Goal: Information Seeking & Learning: Learn about a topic

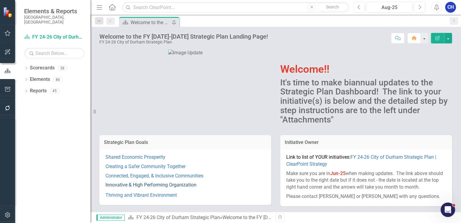
scroll to position [24, 0]
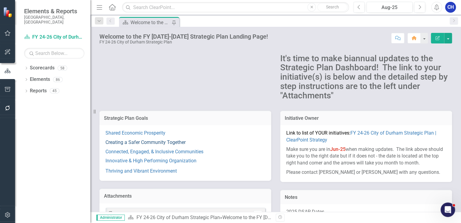
click at [176, 144] on link "Creating a Safer Community Together" at bounding box center [146, 142] width 80 height 6
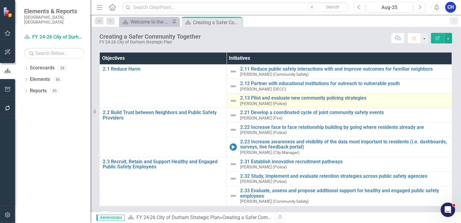
scroll to position [18, 0]
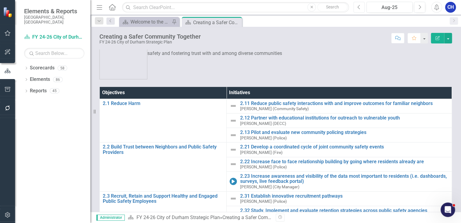
click at [359, 8] on icon "Previous" at bounding box center [359, 7] width 3 height 5
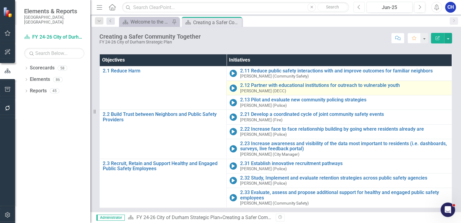
scroll to position [42, 0]
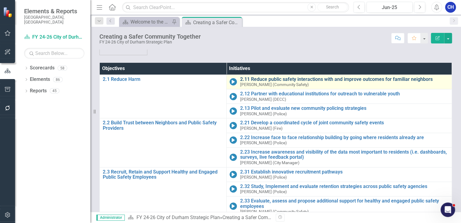
click at [263, 79] on link "2.11 Reduce public safety interactions with and improve outcomes for familiar n…" at bounding box center [344, 79] width 209 height 5
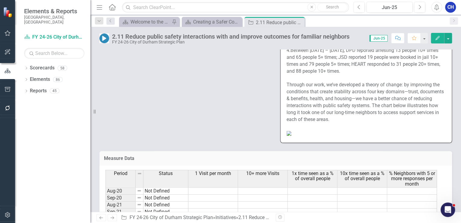
scroll to position [844, 0]
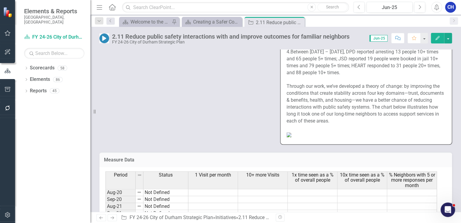
click at [347, 124] on div "Through our work, we’ve developed a theory of change: by improving the conditio…" at bounding box center [366, 103] width 159 height 41
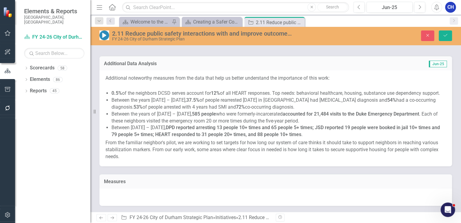
type textarea "<p>The Department of Community Safety (DCSD) analyzed publicly available 2024 d…"
click at [299, 90] on li "0.5% of the neighbors DCSD serves account for 12% of all HEART responses. Top n…" at bounding box center [279, 93] width 335 height 7
click at [303, 90] on li "0.5% of the neighbors DCSD serves account for 12% of all HEART responses. Top n…" at bounding box center [279, 93] width 335 height 7
click at [242, 97] on li "Between the years 2014 – 2020, 37.5% of people rearrested within one year in Du…" at bounding box center [279, 104] width 335 height 14
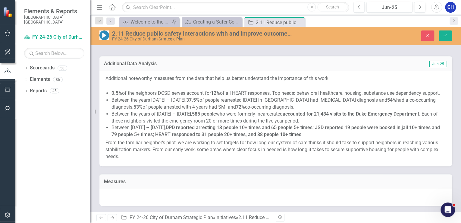
click at [242, 97] on li "Between the years 2014 – 2020, 37.5% of people rearrested within one year in Du…" at bounding box center [279, 104] width 335 height 14
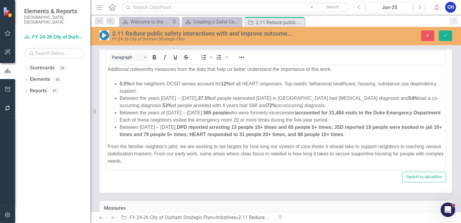
scroll to position [1, 0]
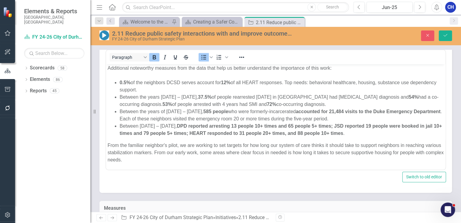
drag, startPoint x: 223, startPoint y: 128, endPoint x: 206, endPoint y: 158, distance: 34.5
click at [206, 170] on html "Additional noteworthy measures from the data that help us better understand the…" at bounding box center [276, 116] width 340 height 107
click at [206, 156] on p "From the familiar neighbor's pilot, we are working to set targets for how long …" at bounding box center [276, 153] width 337 height 22
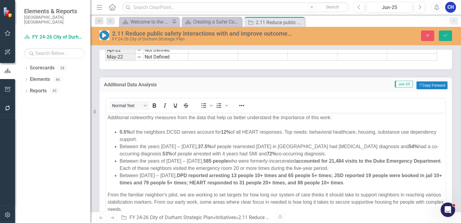
scroll to position [0, 0]
drag, startPoint x: 190, startPoint y: 158, endPoint x: 188, endPoint y: 122, distance: 36.2
click at [188, 112] on html "Additional noteworthy measures from the data that help us better understand the…" at bounding box center [276, 165] width 340 height 107
click at [185, 140] on li "0.5% of the neighbors DCSD serves account for 12% of all HEART responses. Top n…" at bounding box center [282, 135] width 324 height 14
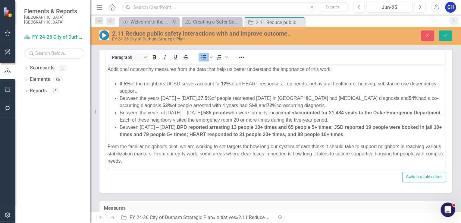
scroll to position [1, 0]
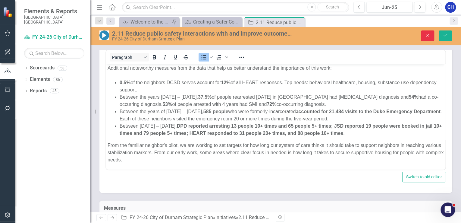
click at [427, 36] on icon "button" at bounding box center [428, 35] width 3 height 3
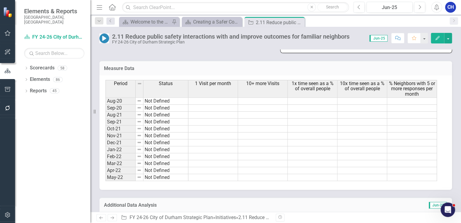
scroll to position [1177, 0]
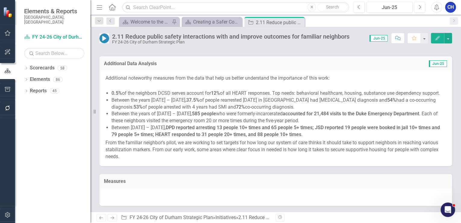
click at [332, 159] on p "From the familiar neighbor's pilot, we are working to set targets for how long …" at bounding box center [276, 149] width 341 height 21
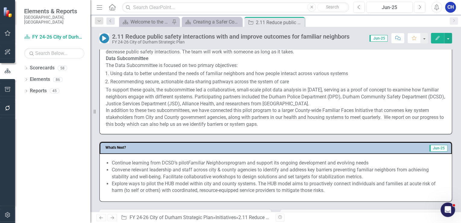
scroll to position [382, 0]
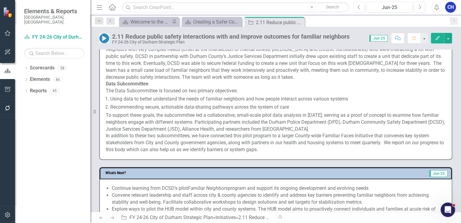
click at [200, 136] on span "In addition to these two subcommittees, we have connected this pilot program to…" at bounding box center [275, 143] width 338 height 20
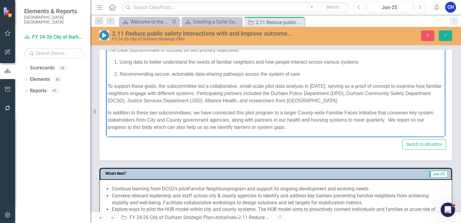
scroll to position [112, 0]
drag, startPoint x: 108, startPoint y: 53, endPoint x: 353, endPoint y: 134, distance: 258.3
click at [353, 134] on body "In the early months of the Familiar Neighbor Strategic Initiative, key personne…" at bounding box center [276, 28] width 340 height 218
copy div "Data Subcommittee The Data Subcommittee is focused on two primary objectives: U…"
click at [429, 37] on button "Close" at bounding box center [427, 35] width 13 height 11
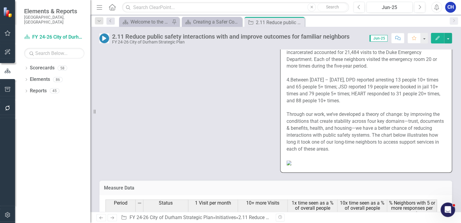
scroll to position [864, 0]
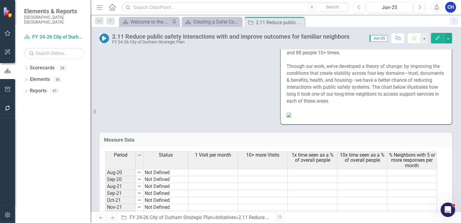
click at [349, 86] on span "Through our work, we’ve developed a theory of change: by improving the conditio…" at bounding box center [365, 83] width 157 height 40
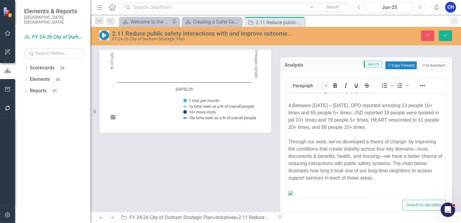
scroll to position [299, 0]
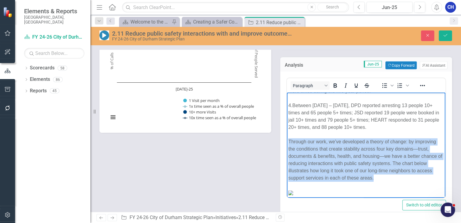
drag, startPoint x: 378, startPoint y: 144, endPoint x: 289, endPoint y: 103, distance: 97.8
click at [289, 138] on div "Through our work, we’ve developed a theory of change: by improving the conditio…" at bounding box center [367, 159] width 156 height 43
copy div "Through our work, we’ve developed a theory of change: by improving the conditio…"
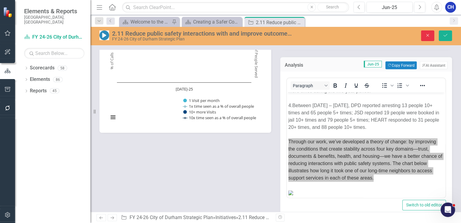
click at [432, 34] on button "Close" at bounding box center [427, 35] width 13 height 11
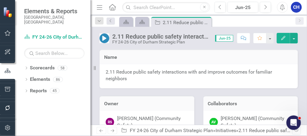
scroll to position [817, 0]
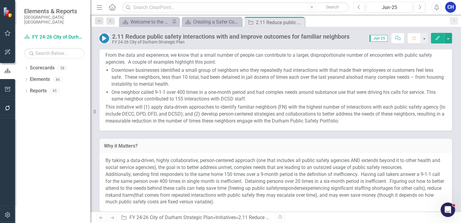
scroll to position [69, 0]
